Goal: Information Seeking & Learning: Learn about a topic

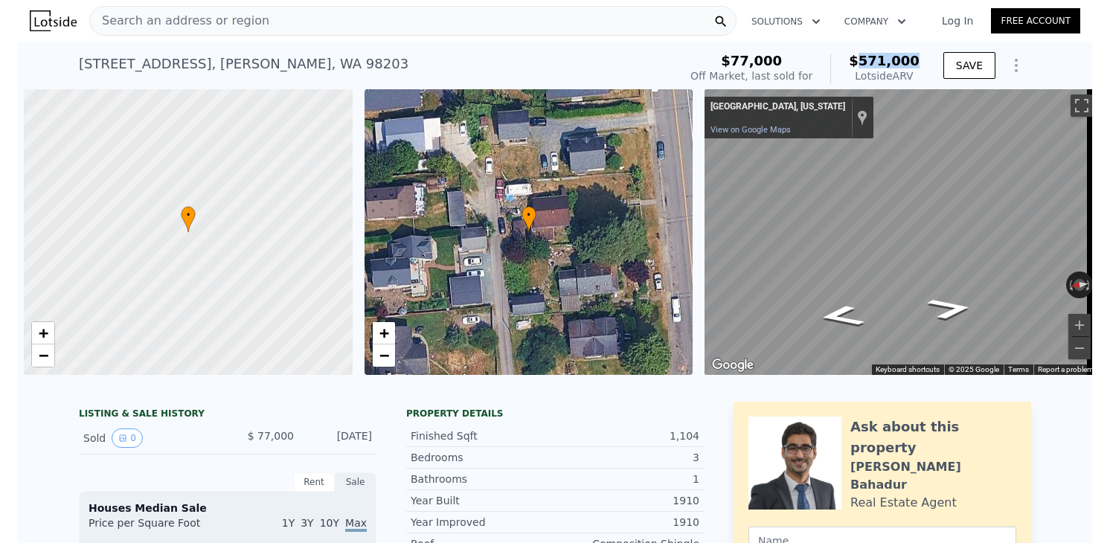
scroll to position [0, 6]
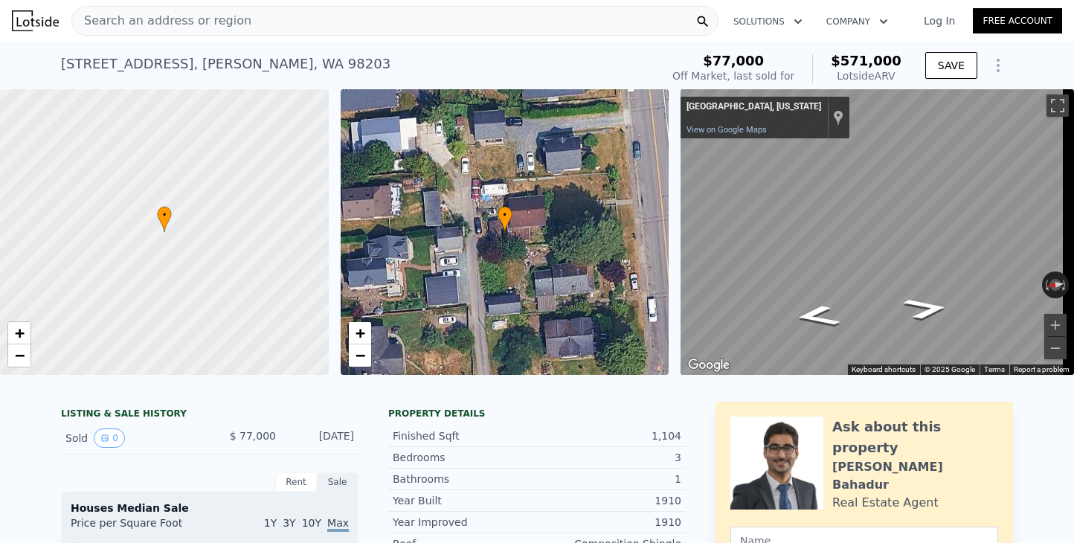
click at [182, 27] on span "Search an address or region" at bounding box center [161, 21] width 179 height 18
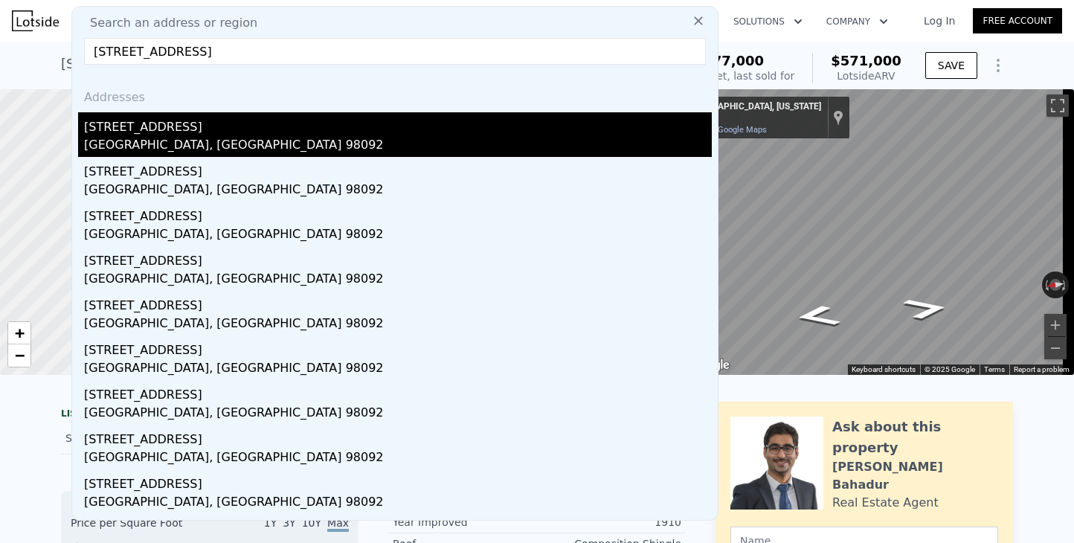
type input "[STREET_ADDRESS]"
click at [125, 135] on div "[STREET_ADDRESS]" at bounding box center [398, 124] width 628 height 24
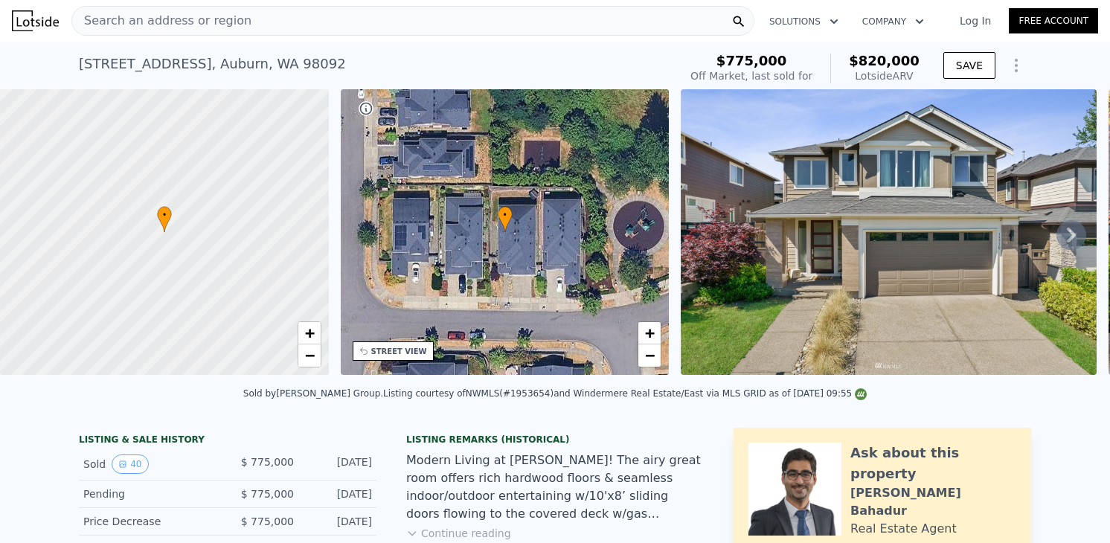
click at [202, 22] on span "Search an address or region" at bounding box center [161, 21] width 179 height 18
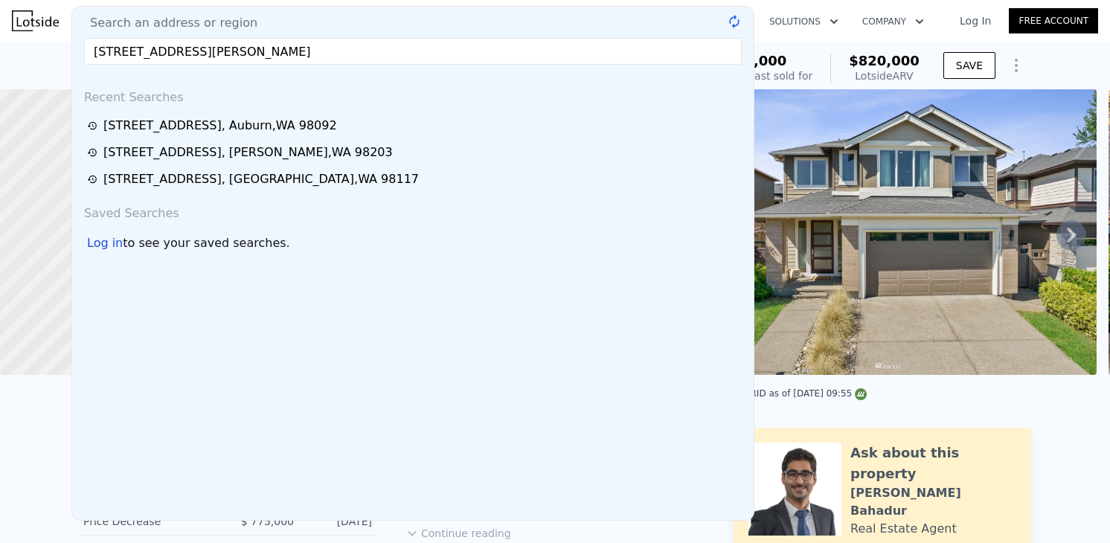
click at [197, 48] on input "[STREET_ADDRESS][PERSON_NAME]" at bounding box center [413, 51] width 658 height 27
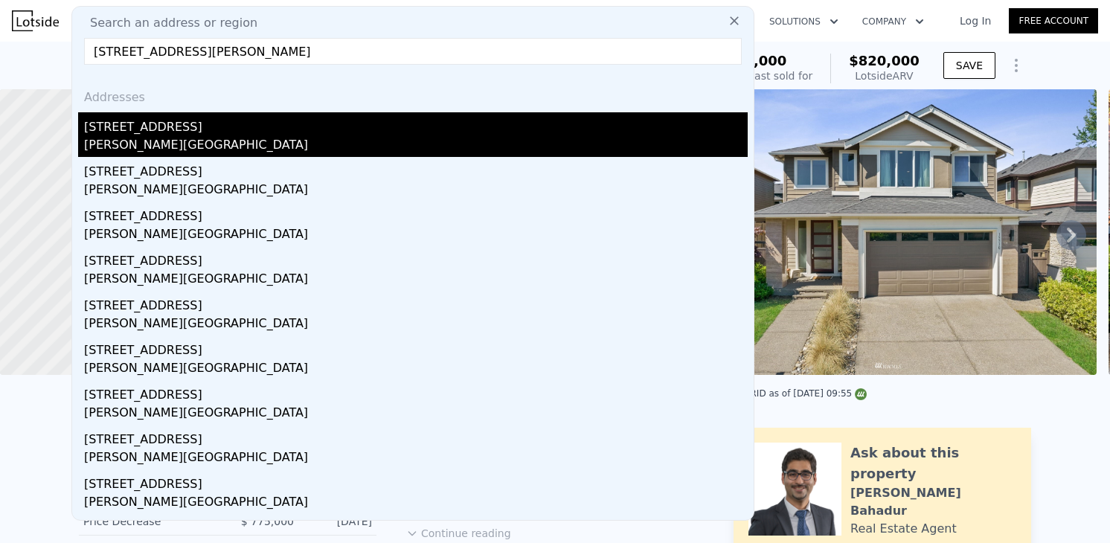
type input "[STREET_ADDRESS][PERSON_NAME]"
click at [109, 133] on div "[STREET_ADDRESS]" at bounding box center [416, 124] width 664 height 24
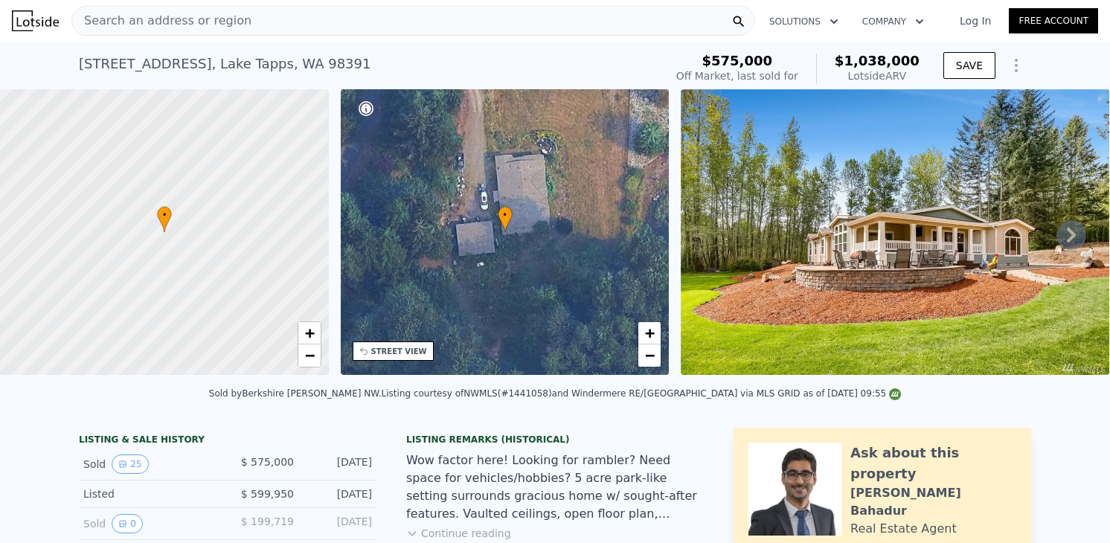
click at [156, 28] on span "Search an address or region" at bounding box center [161, 21] width 179 height 18
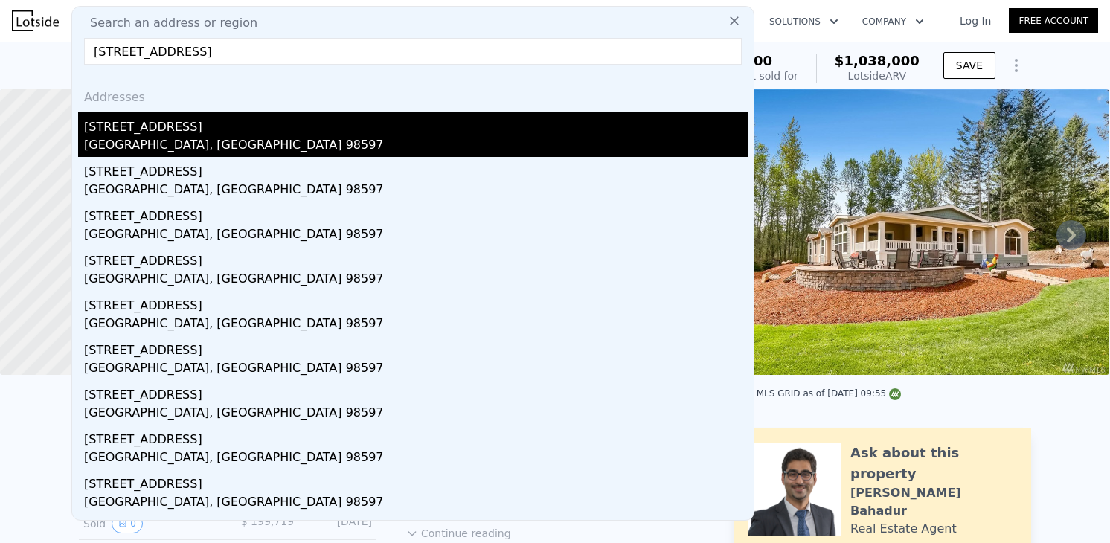
type input "[STREET_ADDRESS]"
click at [147, 147] on div "[GEOGRAPHIC_DATA], [GEOGRAPHIC_DATA] 98597" at bounding box center [416, 146] width 664 height 21
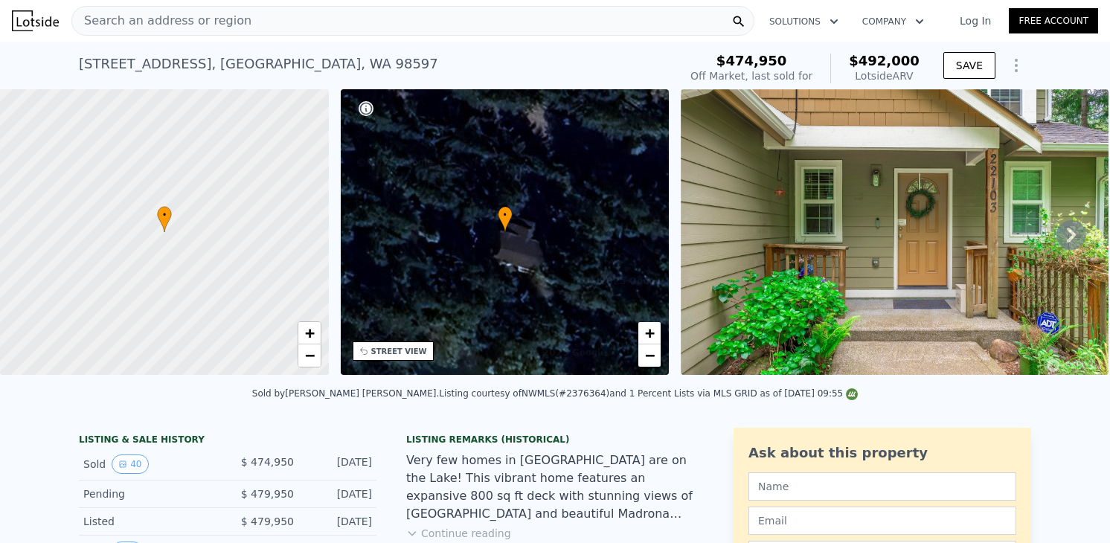
click at [194, 26] on span "Search an address or region" at bounding box center [161, 21] width 179 height 18
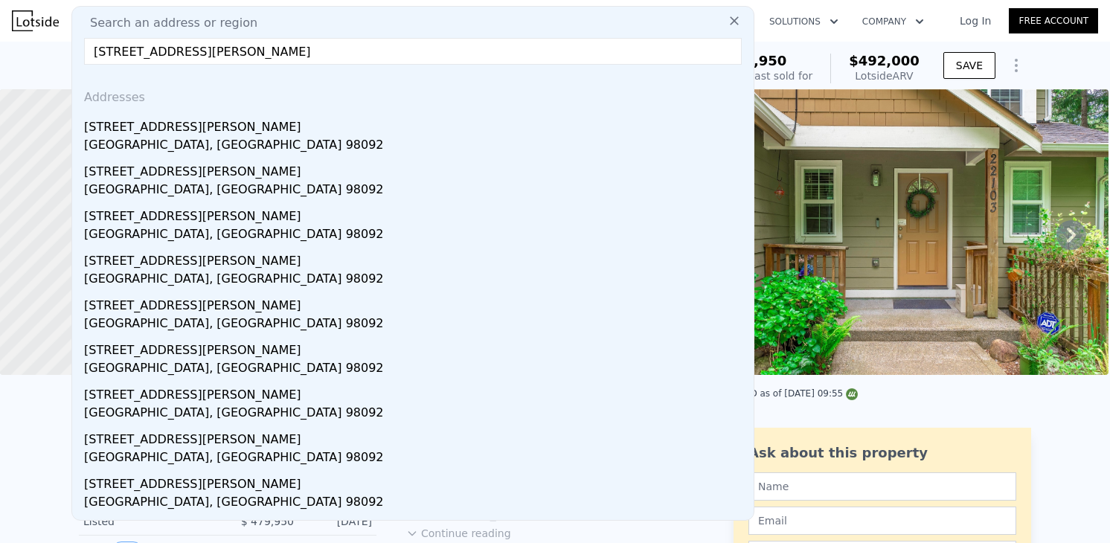
type input "[STREET_ADDRESS][PERSON_NAME]"
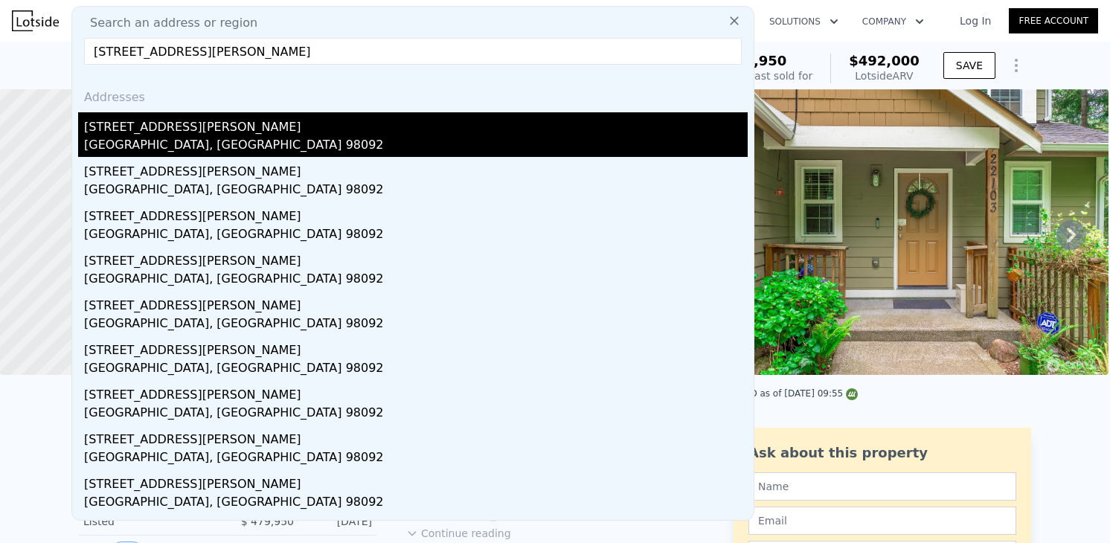
drag, startPoint x: 144, startPoint y: 148, endPoint x: 124, endPoint y: 141, distance: 21.2
click at [124, 141] on div "[GEOGRAPHIC_DATA], [GEOGRAPHIC_DATA] 98092" at bounding box center [416, 146] width 664 height 21
